Goal: Task Accomplishment & Management: Use online tool/utility

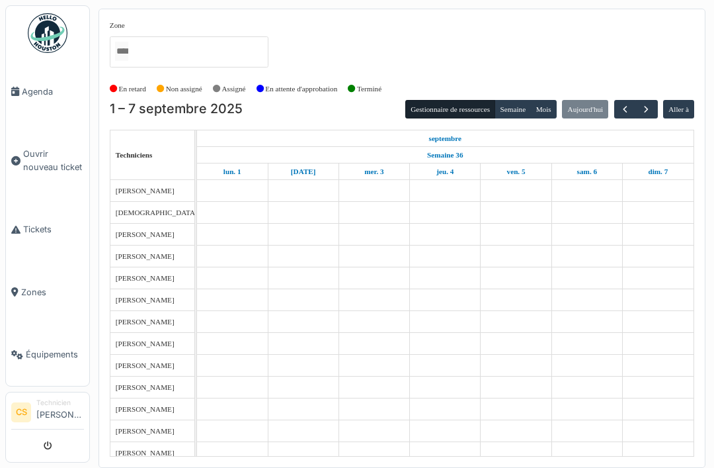
click at [49, 93] on span "Agenda" at bounding box center [53, 91] width 62 height 13
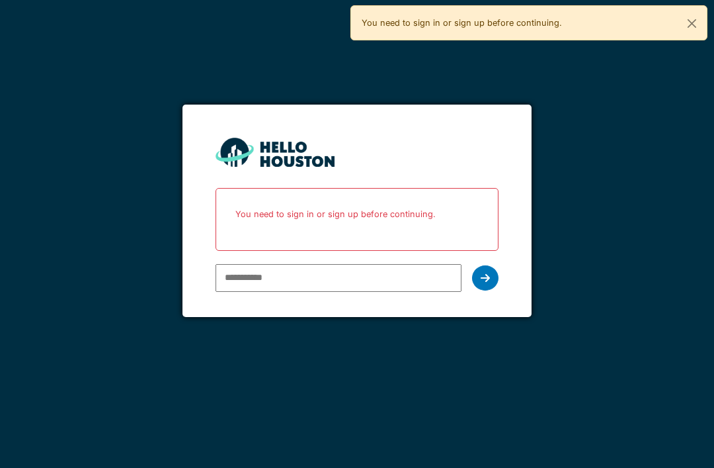
click at [416, 273] on input "email" at bounding box center [338, 278] width 245 height 28
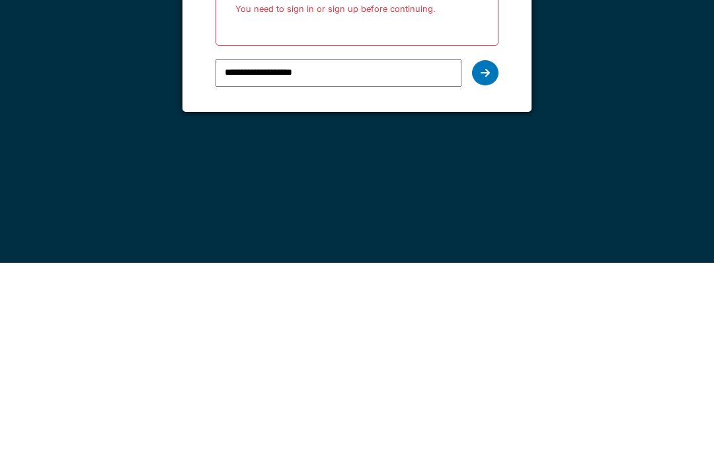
type input "**********"
click at [487, 273] on icon at bounding box center [485, 278] width 9 height 11
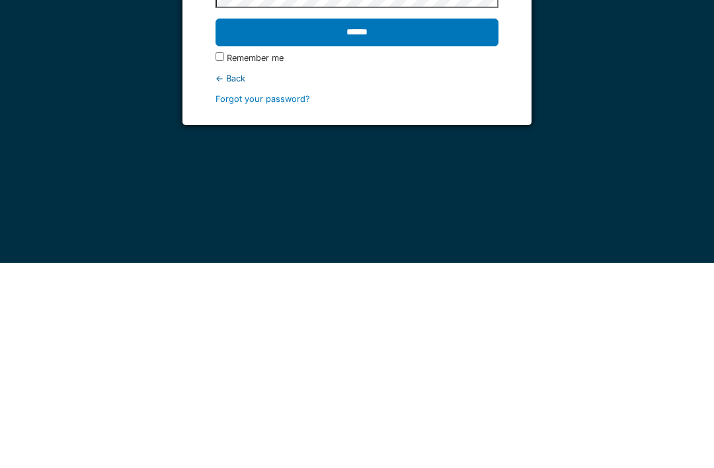
scroll to position [42, 0]
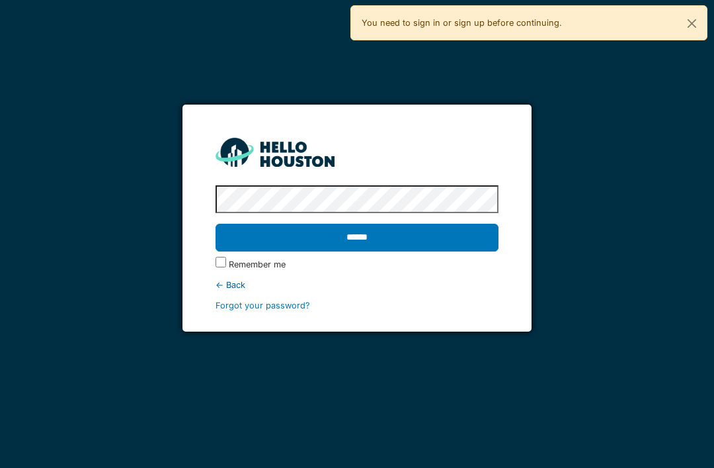
click at [357, 224] on input "******" at bounding box center [357, 238] width 282 height 28
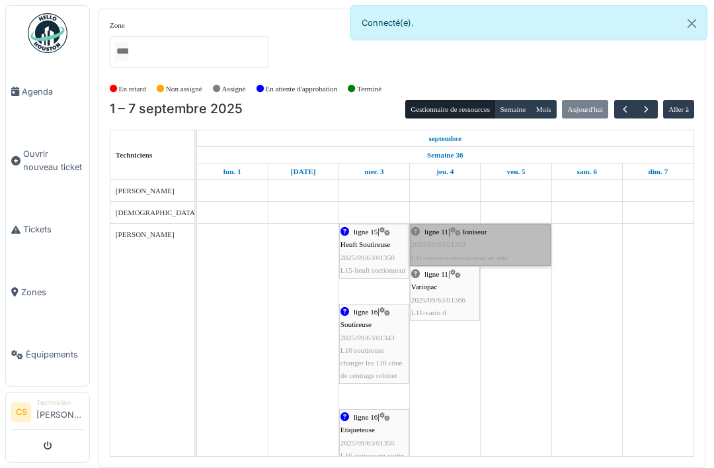
click at [515, 249] on link "ligne 11 | Ioniseur 2025/09/63/01363 L11-ioniseur-distributeur air tete" at bounding box center [480, 245] width 141 height 42
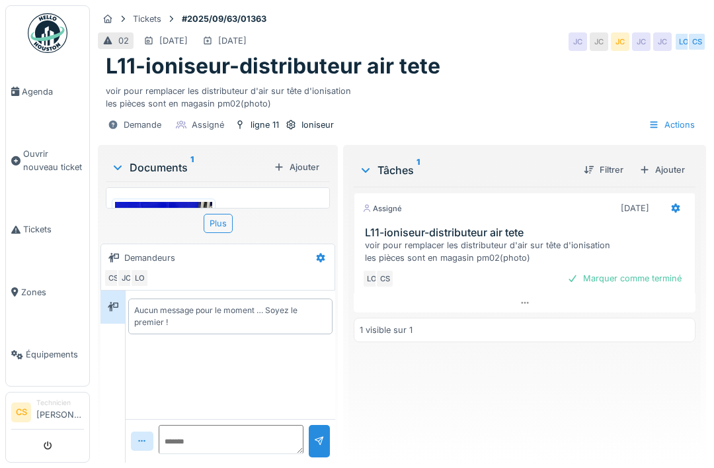
click at [529, 251] on div "voir pour remplacer les distributeur d'air sur tête d'ionisation les pièces son…" at bounding box center [527, 251] width 325 height 25
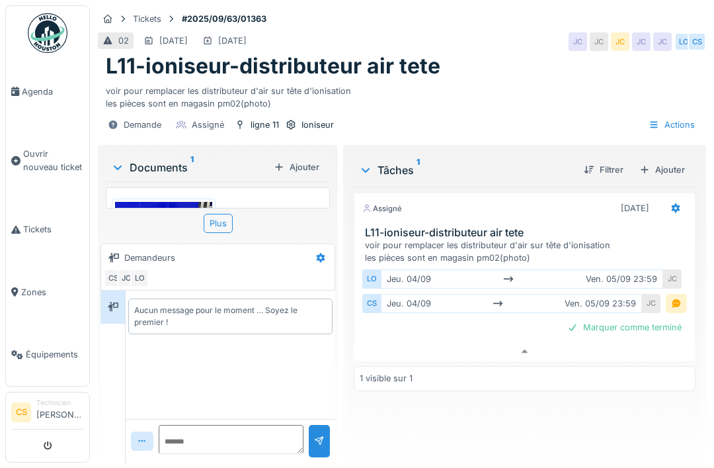
scroll to position [42, 0]
click at [627, 366] on div "Assigné [DATE] L11-ioniseur-distributeur air tete voir pour remplacer les distr…" at bounding box center [525, 319] width 342 height 265
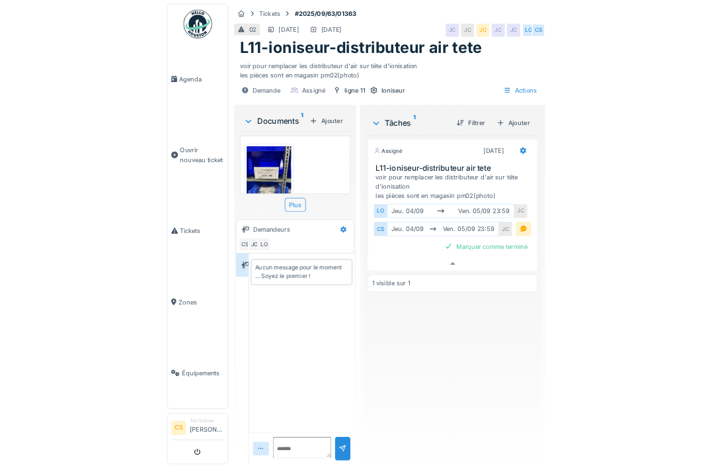
scroll to position [0, 0]
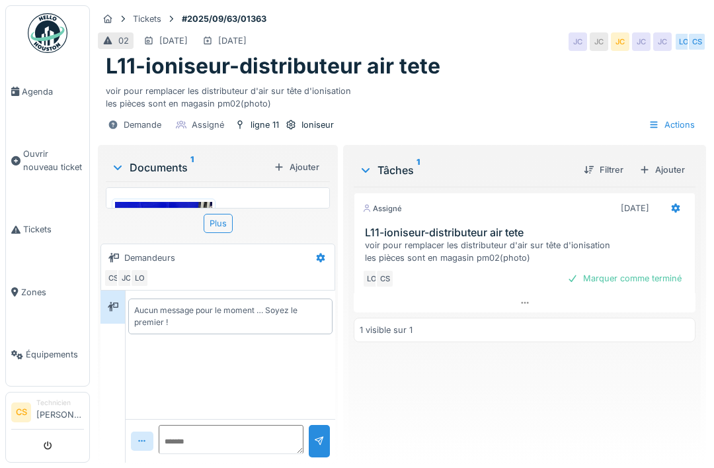
click at [142, 210] on img at bounding box center [163, 266] width 97 height 129
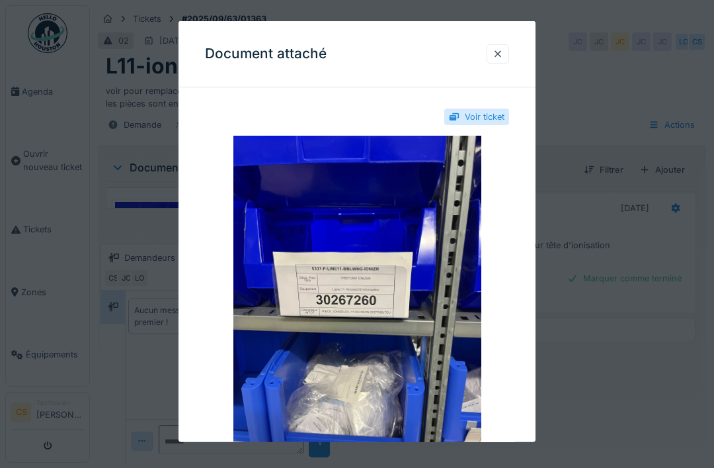
click at [502, 54] on div at bounding box center [498, 54] width 11 height 13
